Goal: Information Seeking & Learning: Learn about a topic

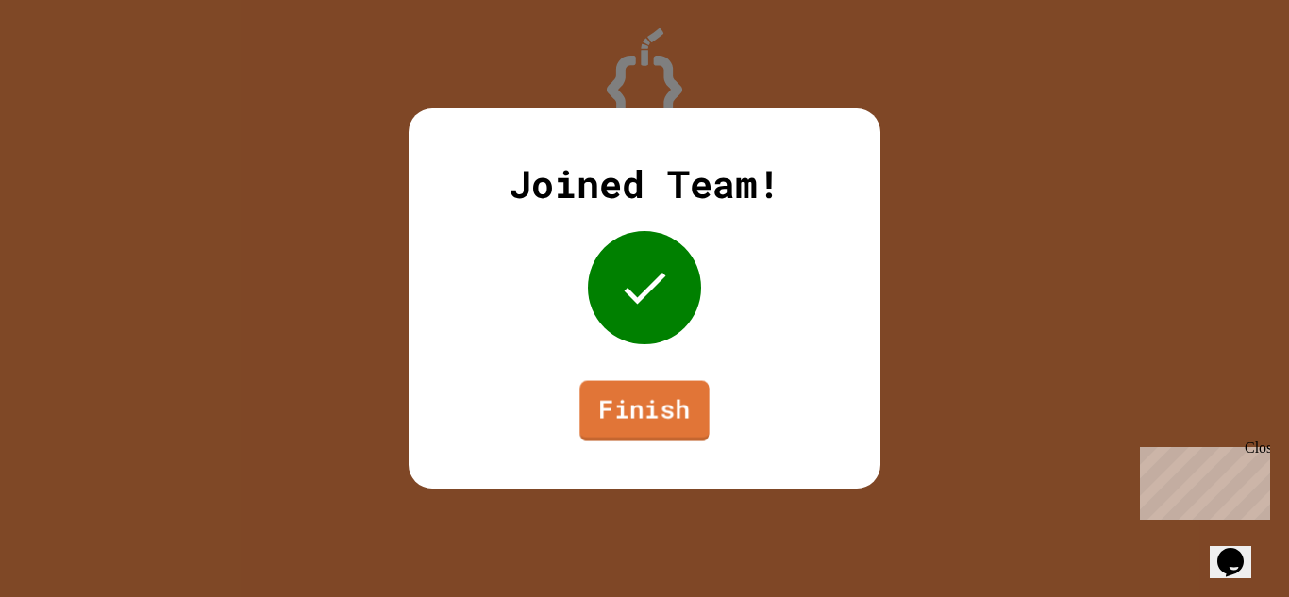
click at [642, 398] on link "Finish" at bounding box center [643, 411] width 129 height 60
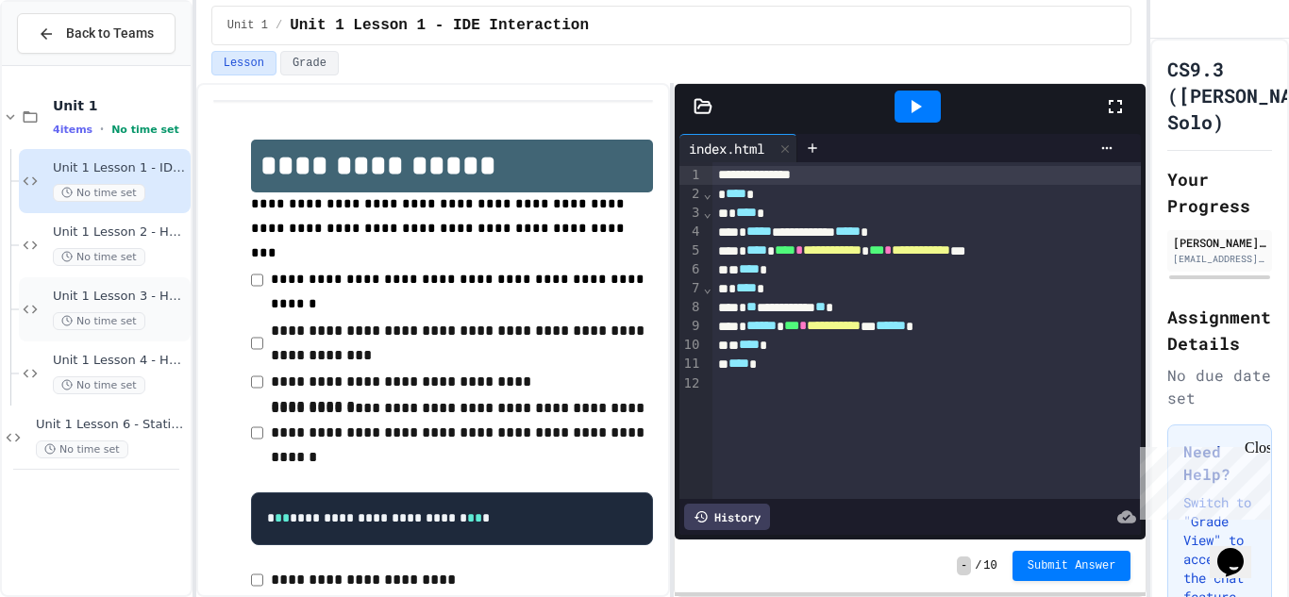
click at [137, 302] on span "Unit 1 Lesson 3 - Headers and Paragraph tags" at bounding box center [120, 297] width 134 height 16
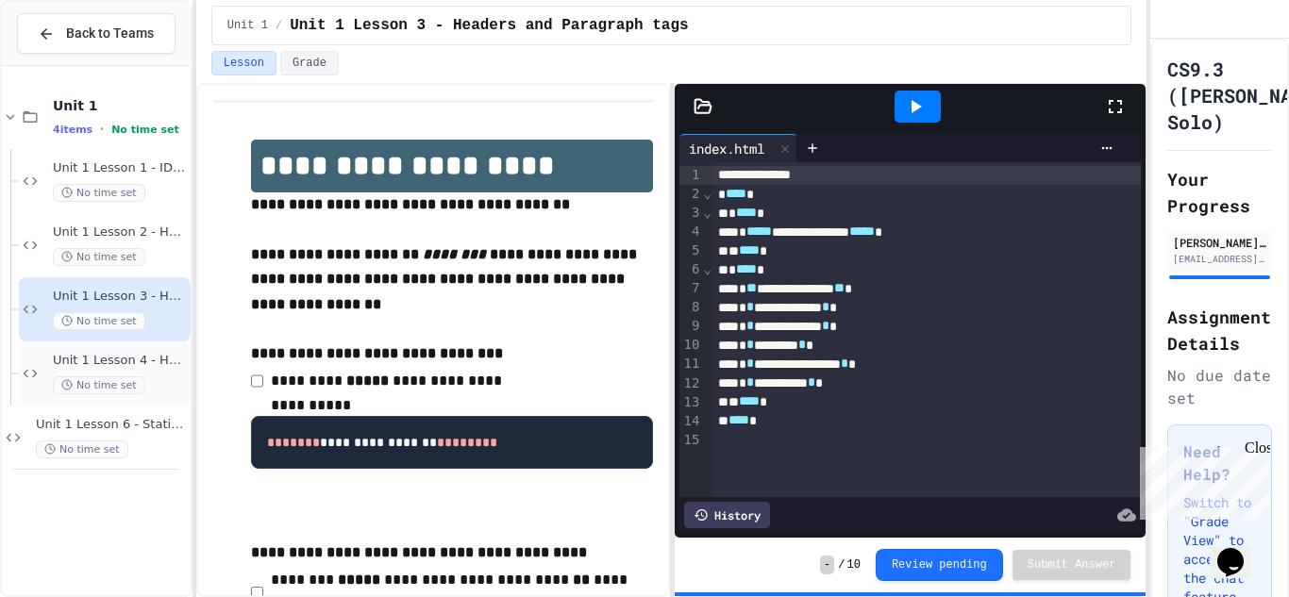
click at [142, 380] on div "No time set" at bounding box center [120, 385] width 134 height 18
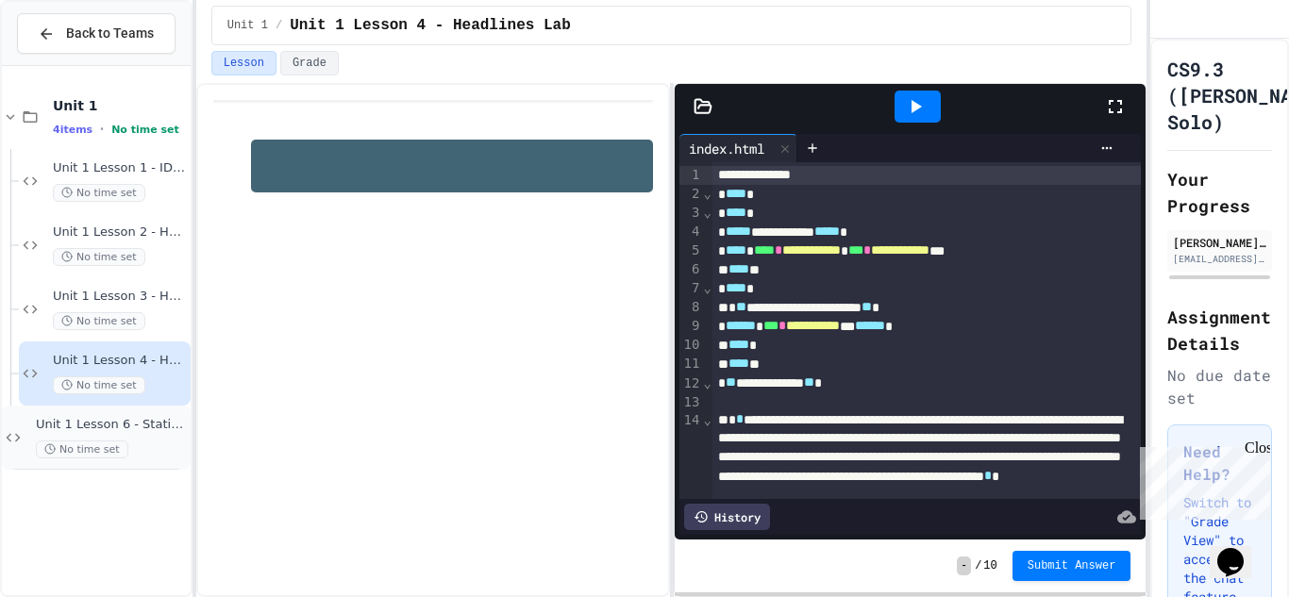
click at [141, 425] on span "Unit 1 Lesson 6 - Stations Activity" at bounding box center [111, 425] width 151 height 16
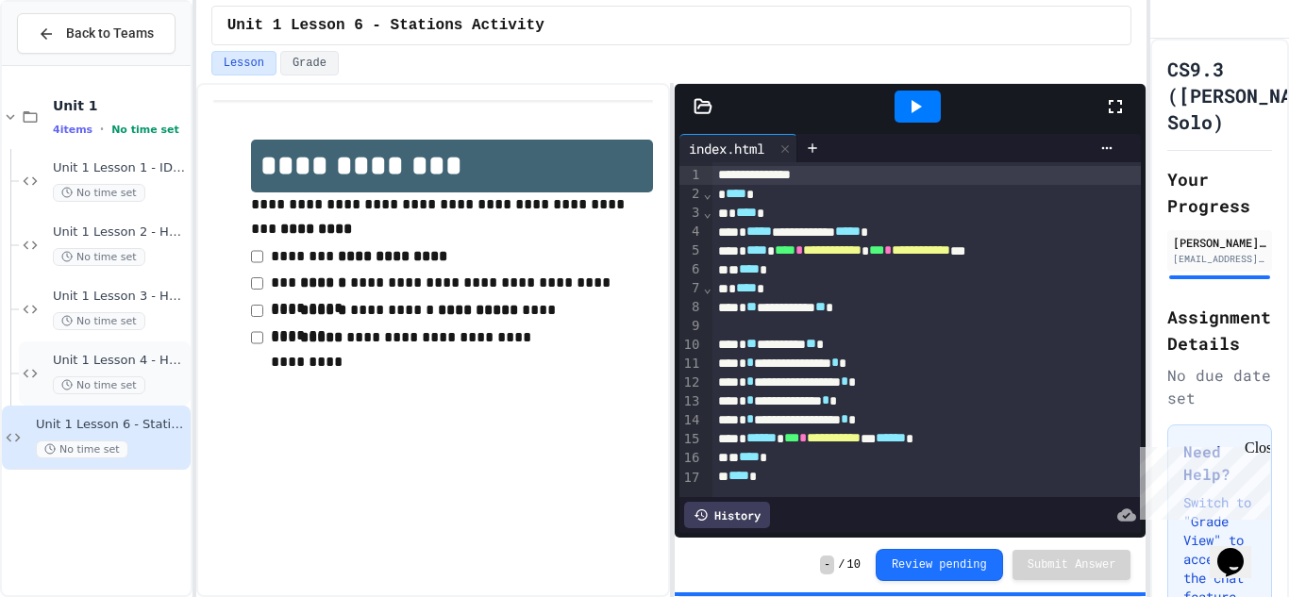
click at [66, 350] on div "Unit 1 Lesson 4 - Headlines Lab No time set" at bounding box center [105, 373] width 172 height 64
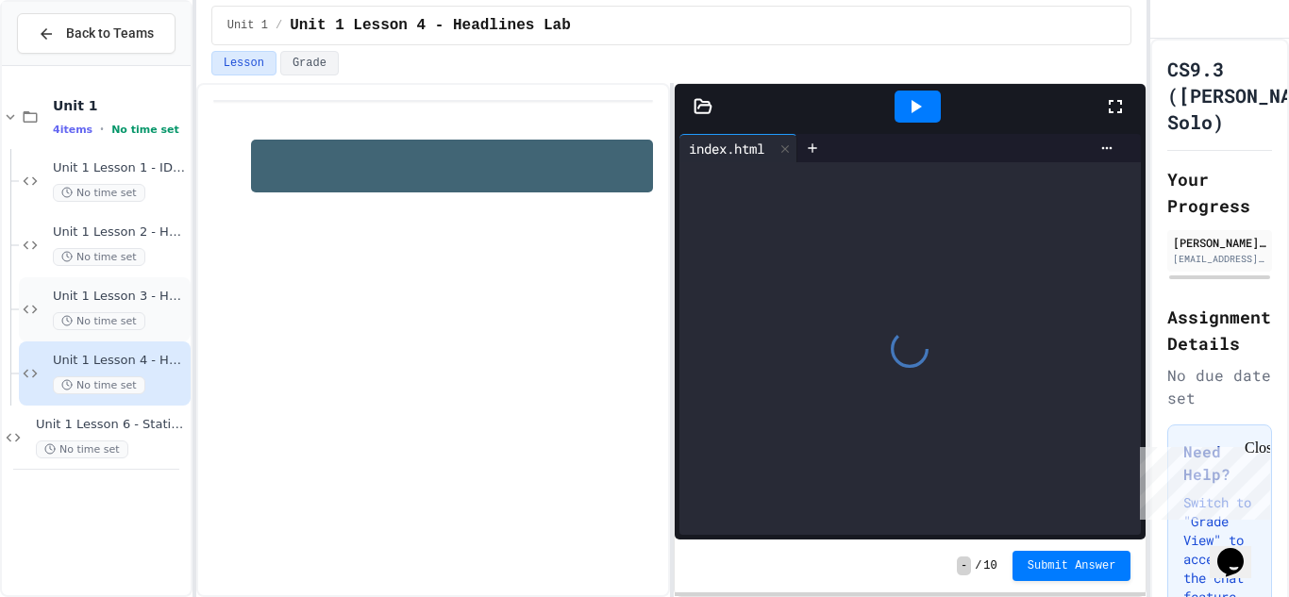
click at [133, 296] on span "Unit 1 Lesson 3 - Headers and Paragraph tags" at bounding box center [120, 297] width 134 height 16
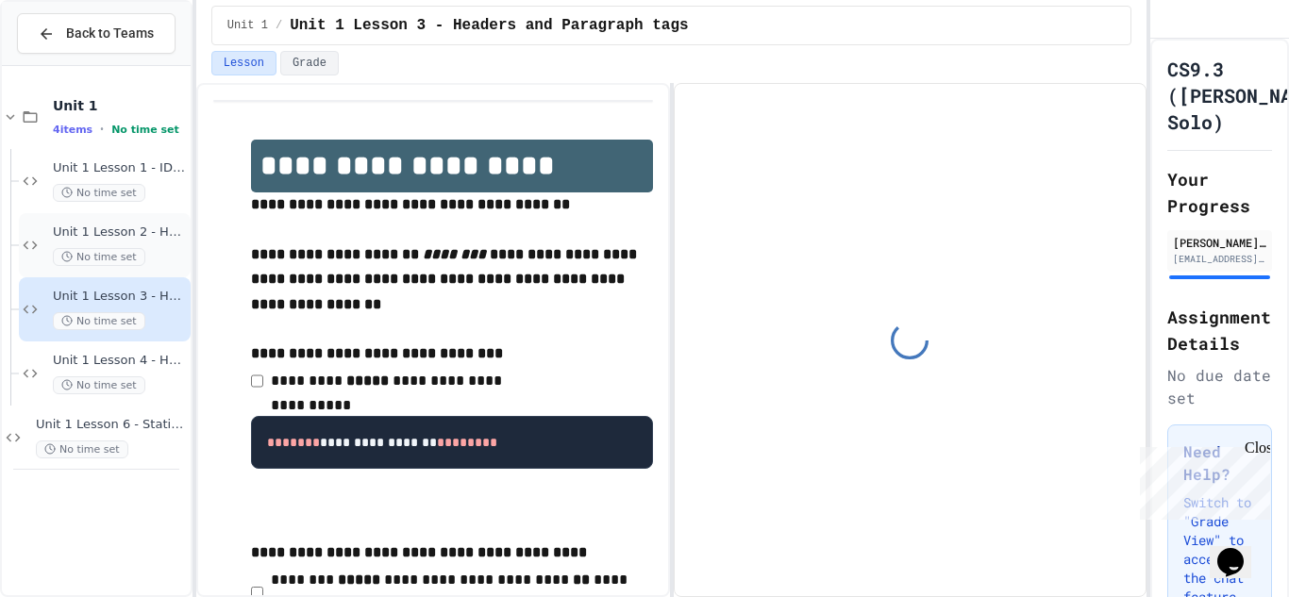
click at [141, 253] on div "No time set" at bounding box center [120, 257] width 134 height 18
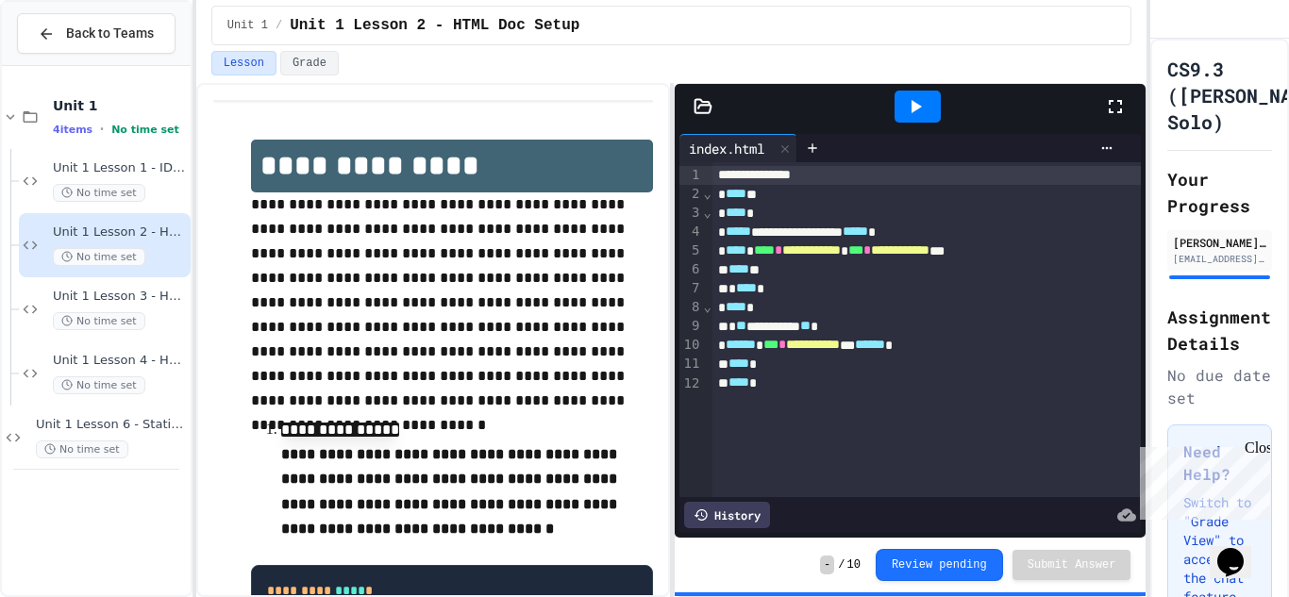
click at [153, 196] on div "No time set" at bounding box center [120, 193] width 134 height 18
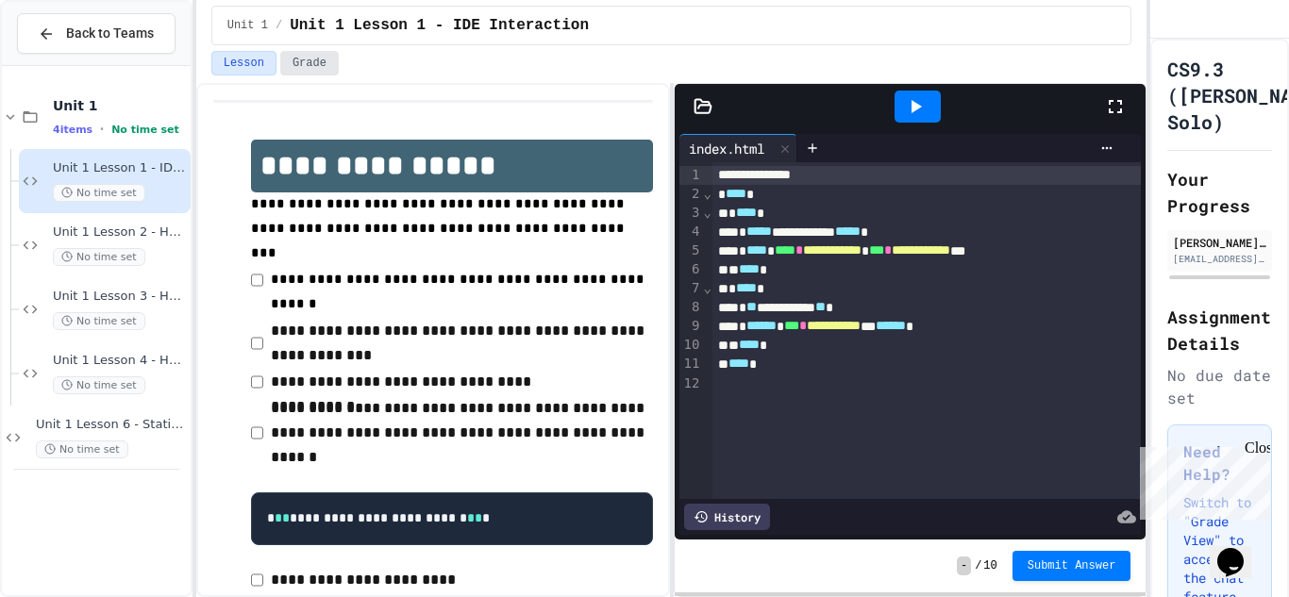
click at [322, 73] on button "Grade" at bounding box center [309, 63] width 58 height 25
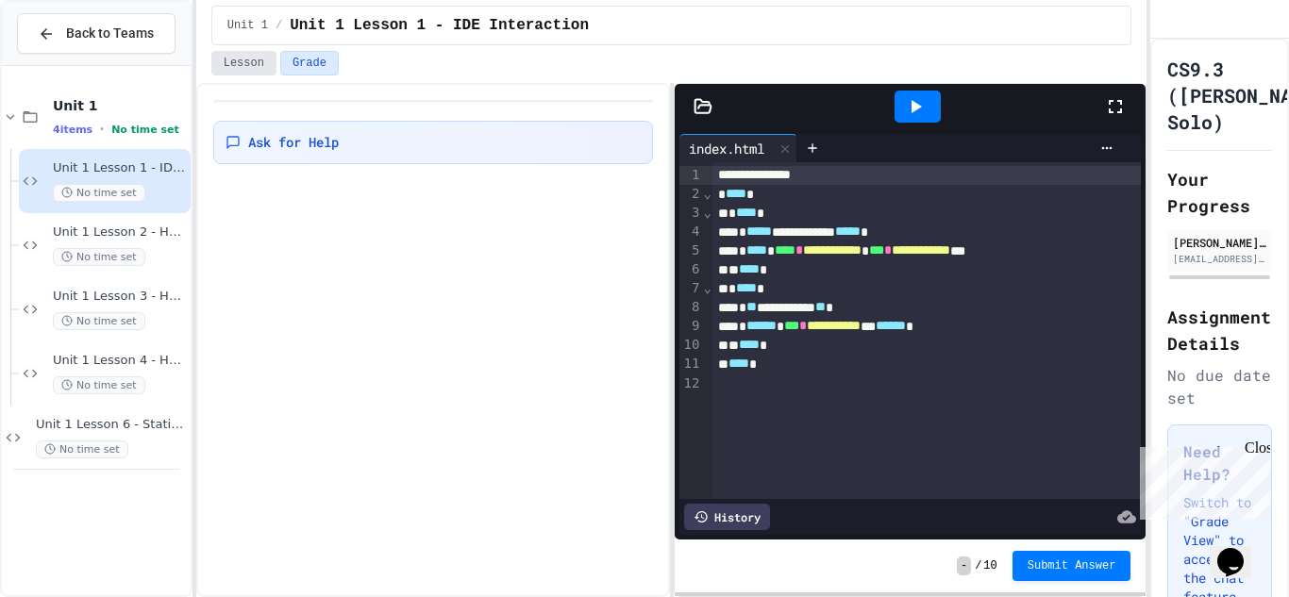
click at [268, 66] on button "Lesson" at bounding box center [243, 63] width 65 height 25
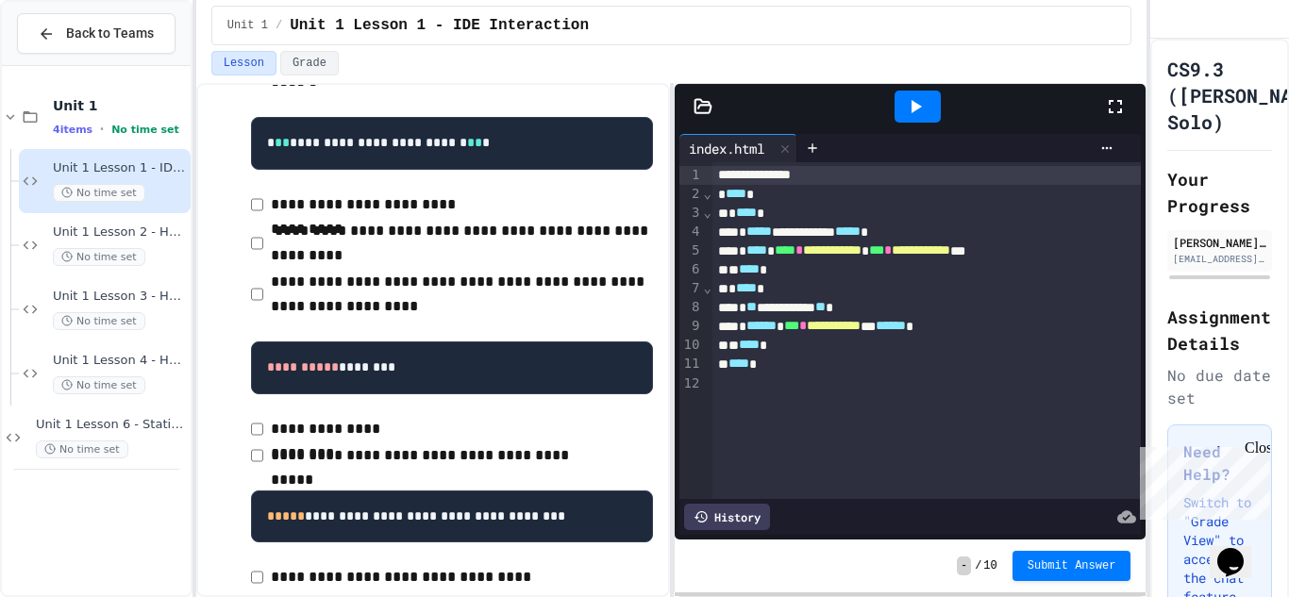
scroll to position [406, 0]
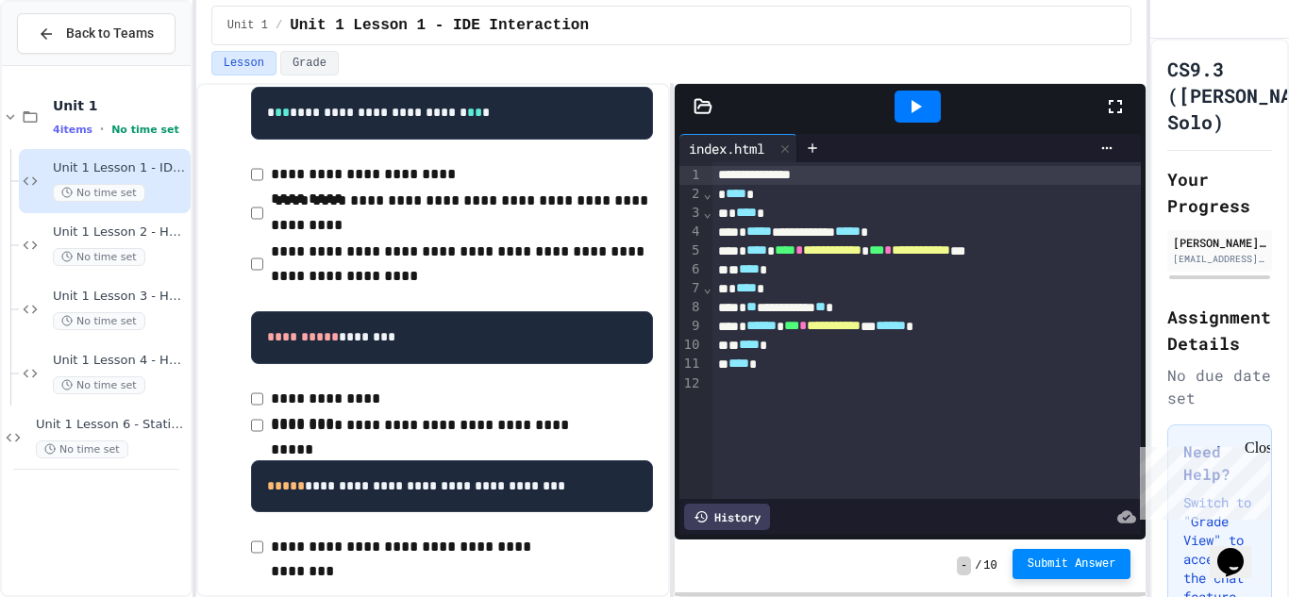
click at [1029, 552] on button "Submit Answer" at bounding box center [1071, 564] width 119 height 30
